Goal: Find specific page/section: Find specific page/section

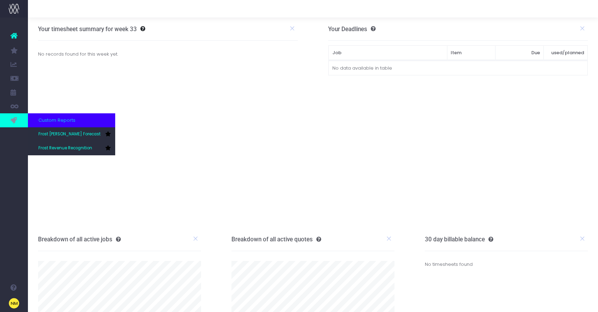
click at [13, 119] on icon at bounding box center [13, 120] width 7 height 8
click at [63, 148] on span "Frost Revenue Recognition" at bounding box center [65, 148] width 54 height 6
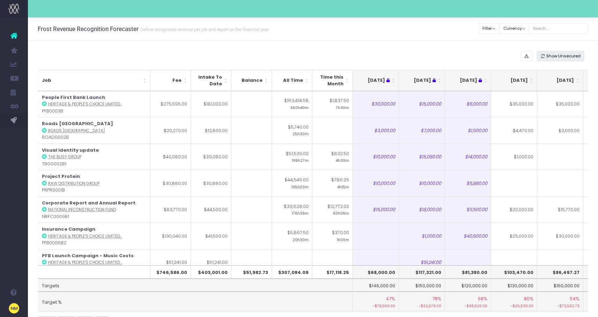
click at [563, 56] on span "Show Unsecured" at bounding box center [564, 56] width 34 height 6
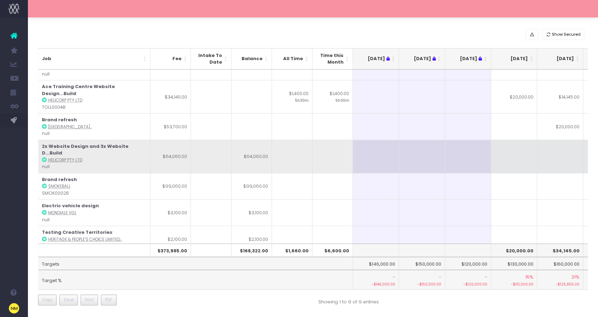
scroll to position [25, 0]
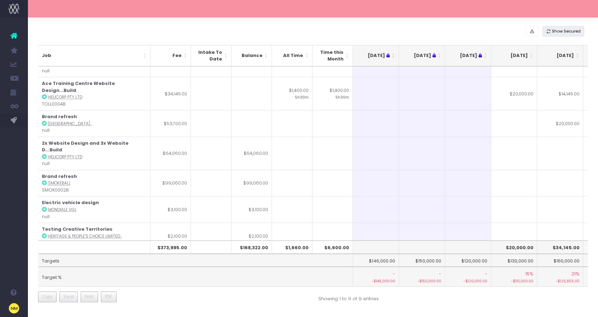
click at [572, 31] on span "Show Secured" at bounding box center [566, 31] width 29 height 6
